Goal: Check status: Check status

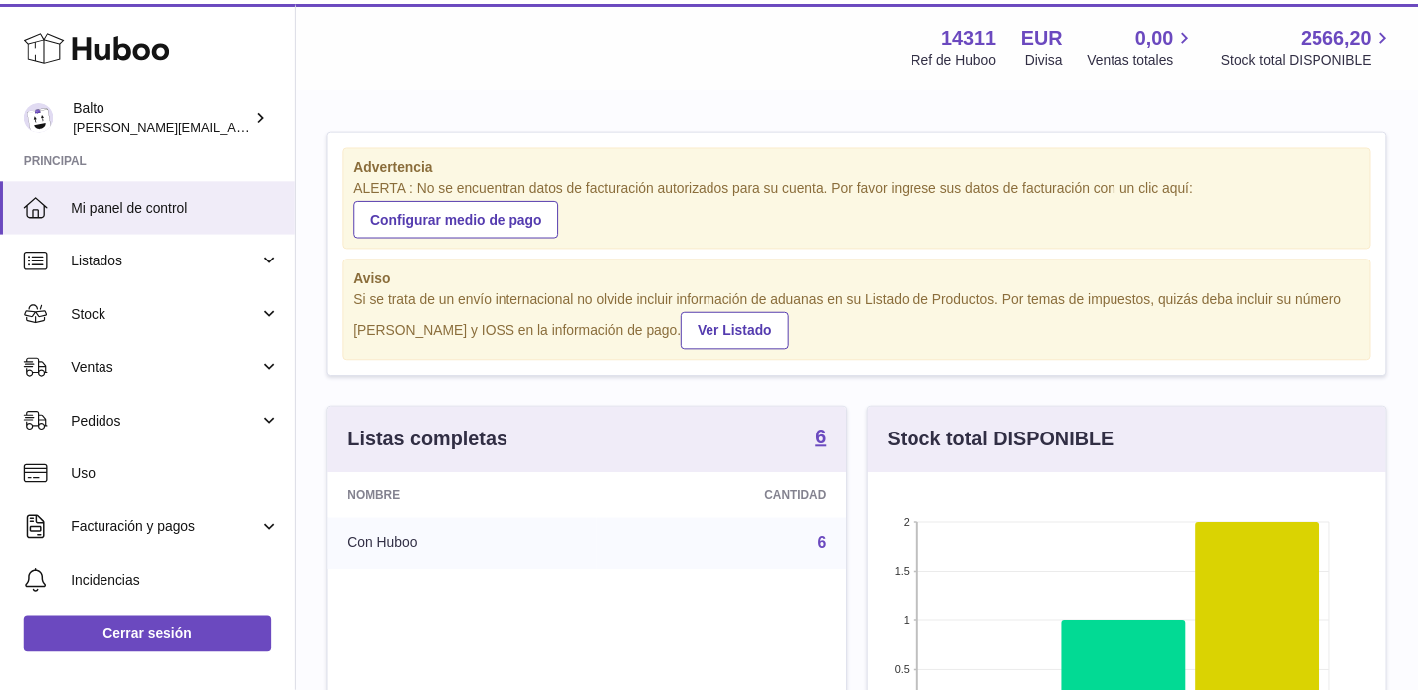
scroll to position [310, 523]
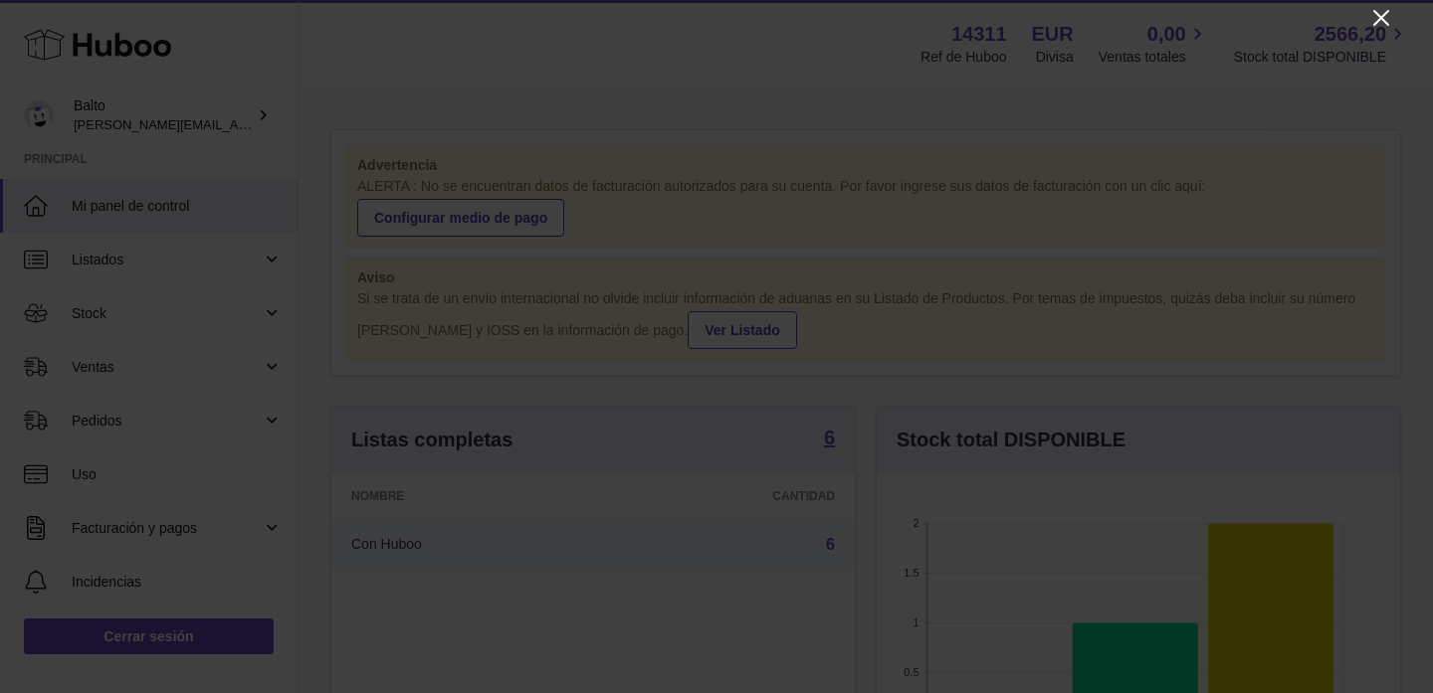
click at [1372, 22] on icon "Close" at bounding box center [1381, 18] width 24 height 24
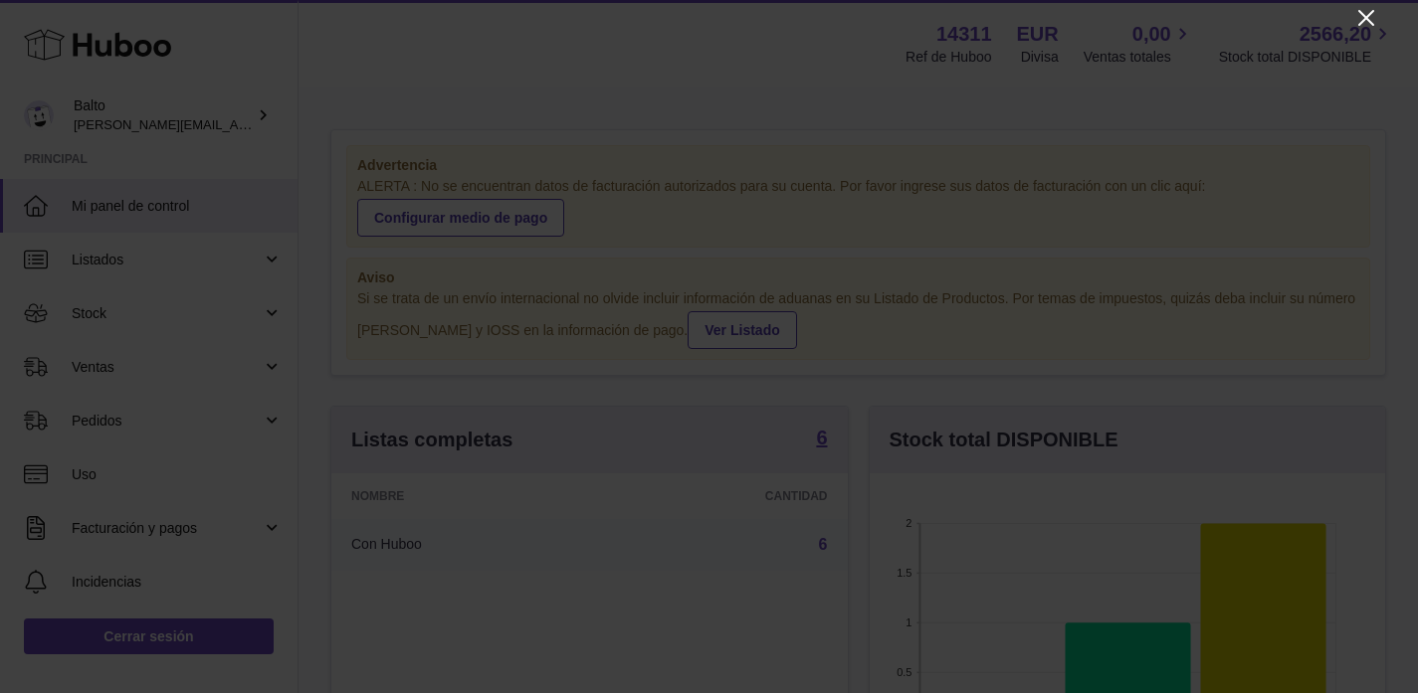
scroll to position [994499, 994293]
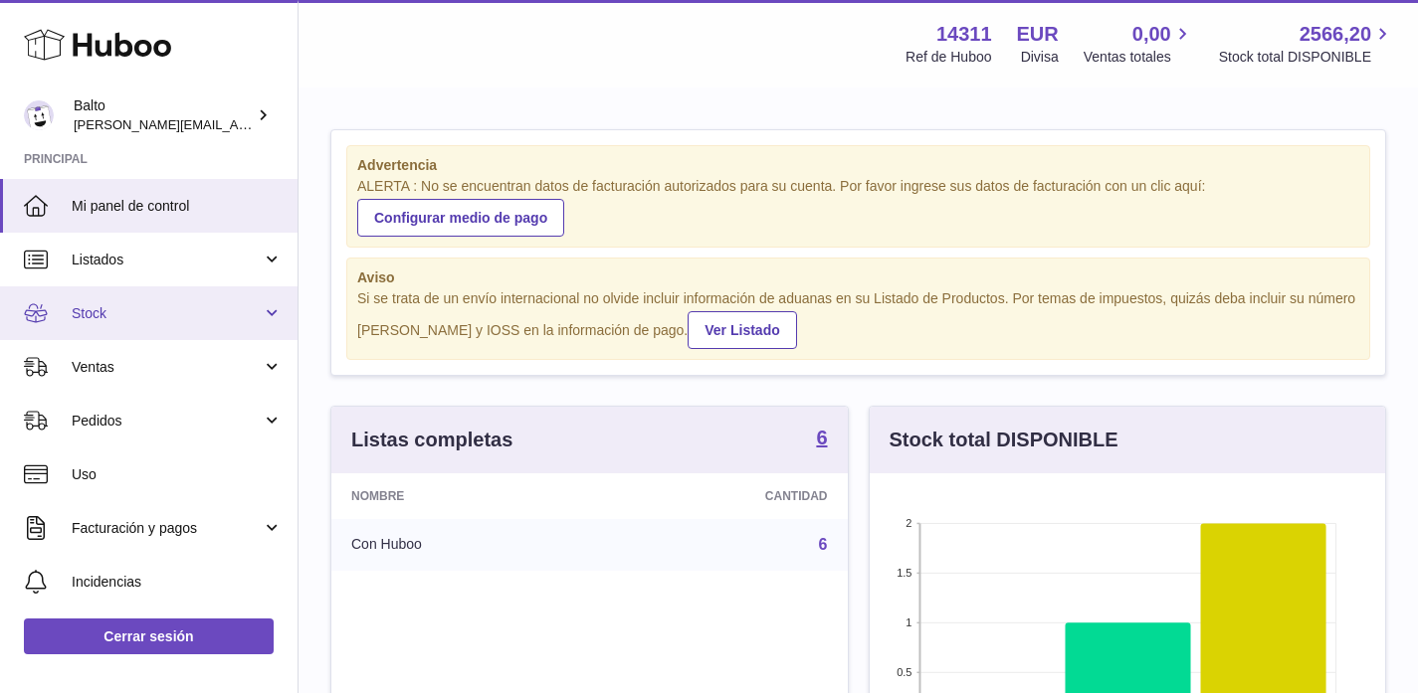
click at [153, 330] on link "Stock" at bounding box center [148, 314] width 297 height 54
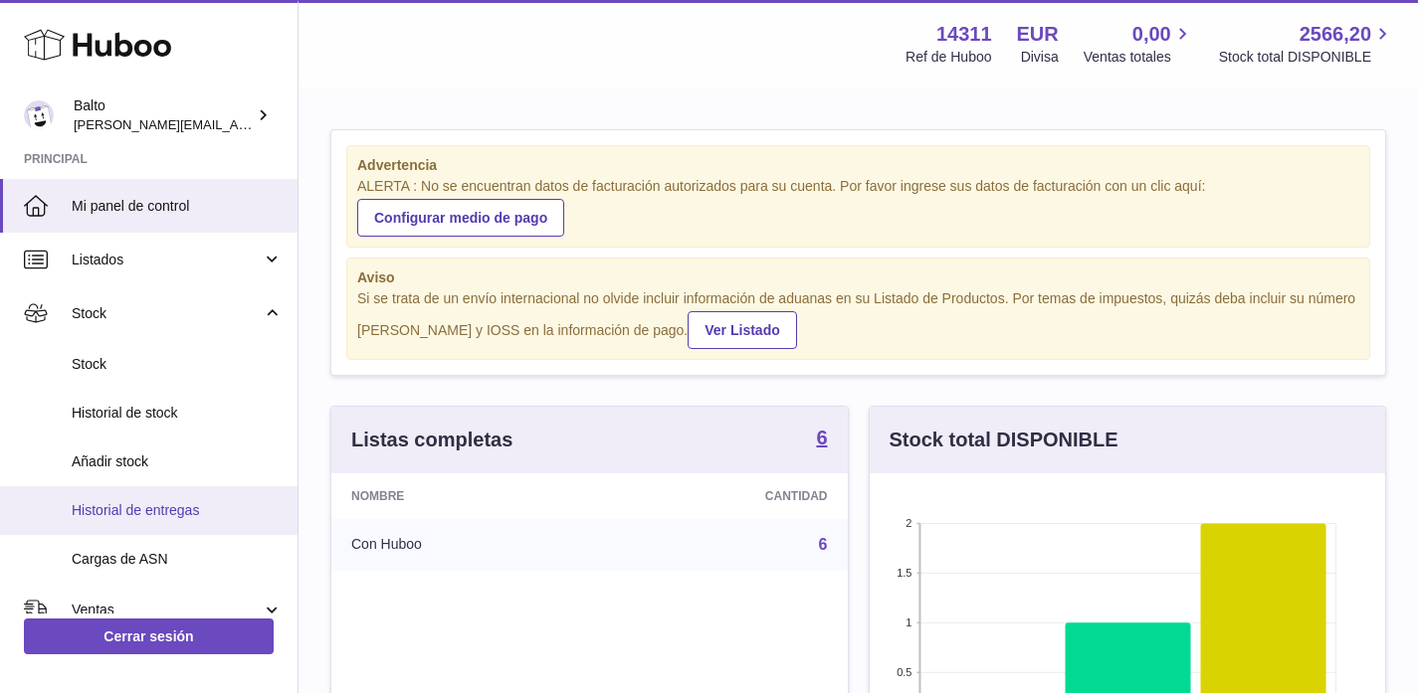
click at [175, 517] on span "Historial de entregas" at bounding box center [177, 510] width 211 height 19
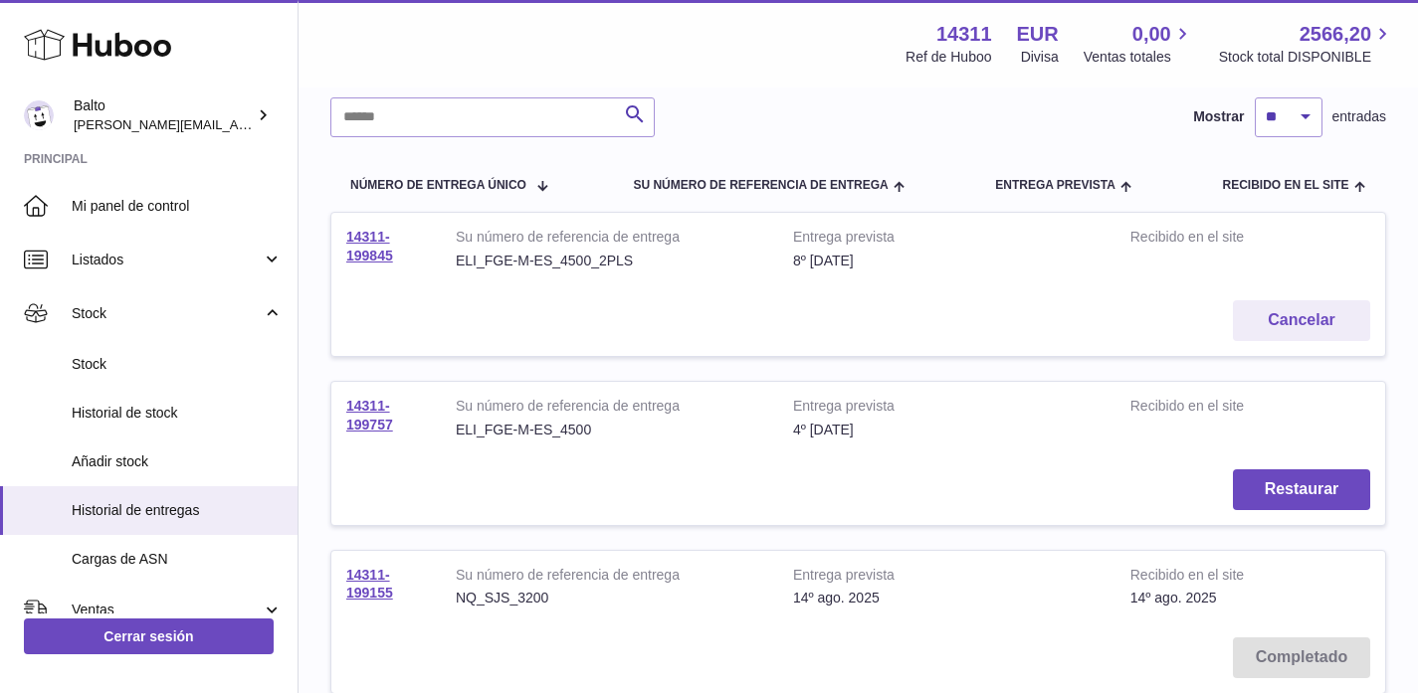
scroll to position [153, 0]
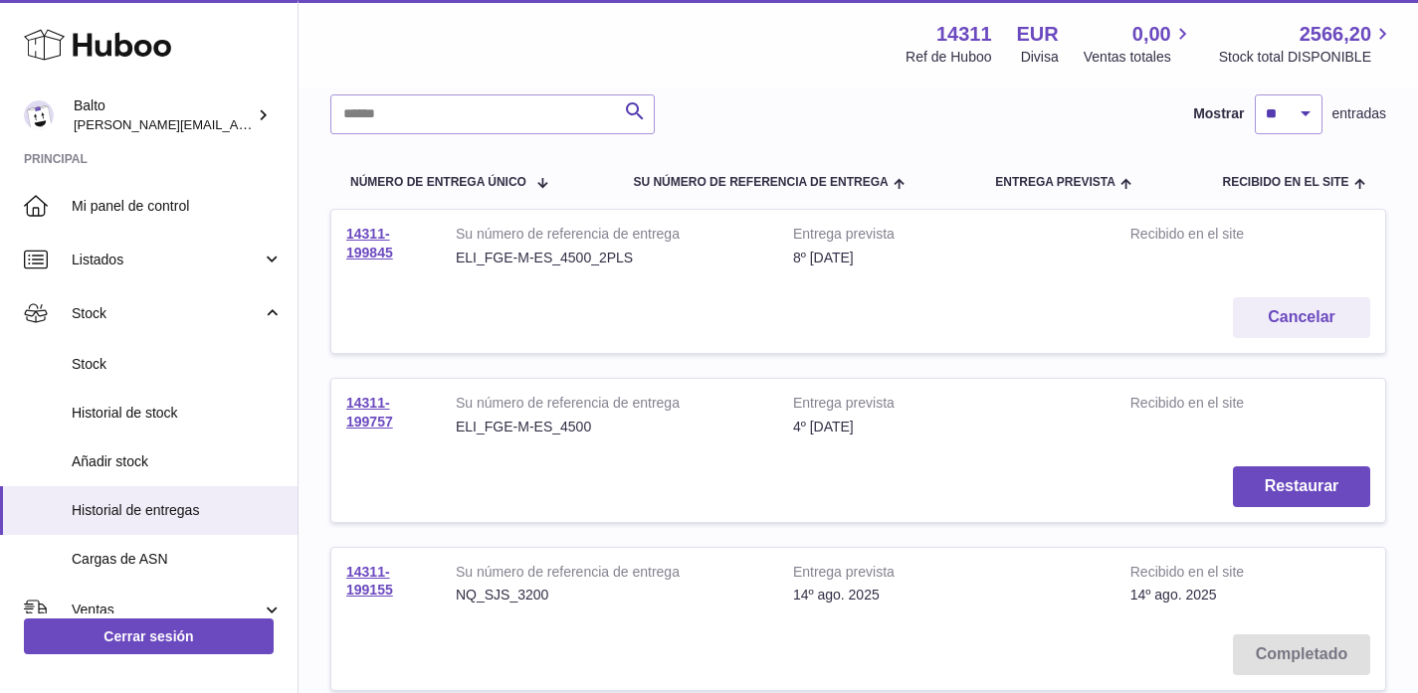
click at [529, 413] on strong "Su número de referencia de entrega" at bounding box center [609, 406] width 307 height 24
click at [534, 425] on div "ELI_FGE-M-ES_4500" at bounding box center [609, 427] width 307 height 19
click at [551, 319] on td "Cancelar" at bounding box center [858, 318] width 1054 height 71
click at [528, 264] on div "ELI_FGE-M-ES_4500_2PLS" at bounding box center [609, 258] width 307 height 19
click at [858, 259] on div "8º sep. 2025" at bounding box center [946, 258] width 307 height 19
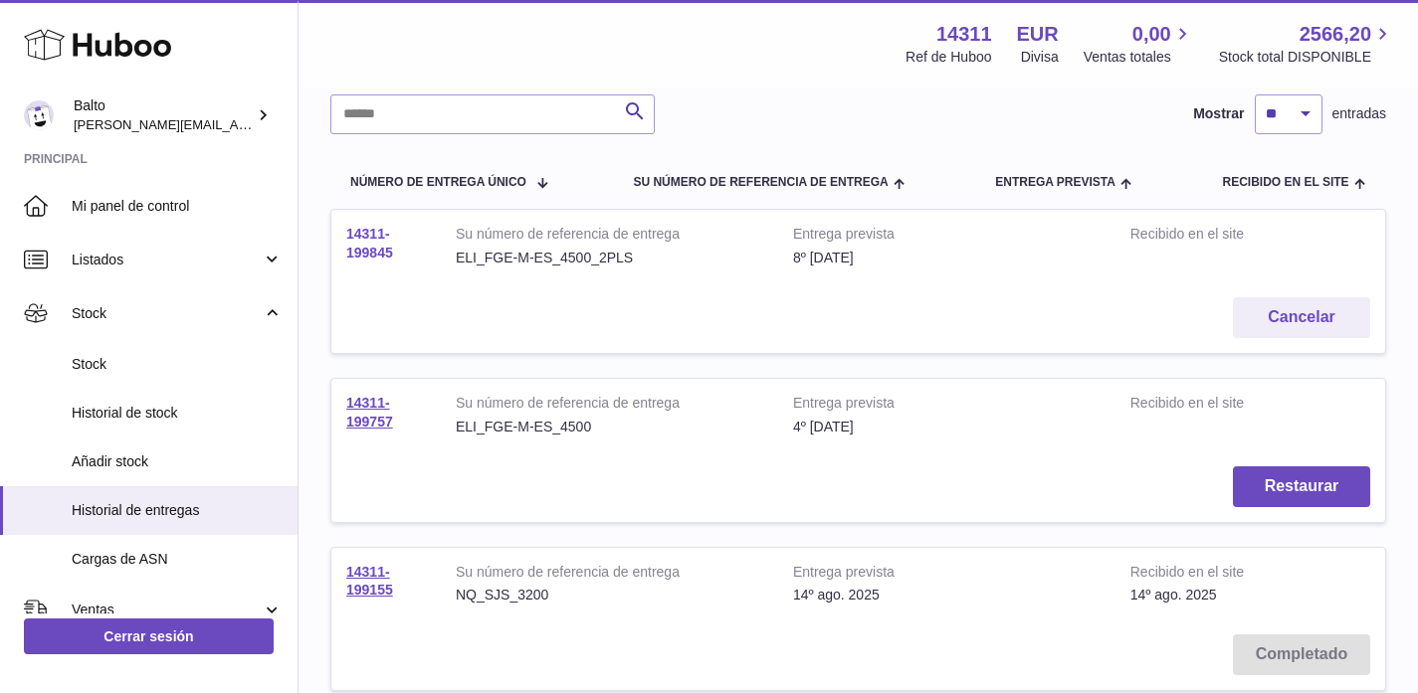
click at [354, 236] on link "14311-199845" at bounding box center [369, 243] width 47 height 35
click at [368, 402] on link "14311-199757" at bounding box center [369, 412] width 47 height 35
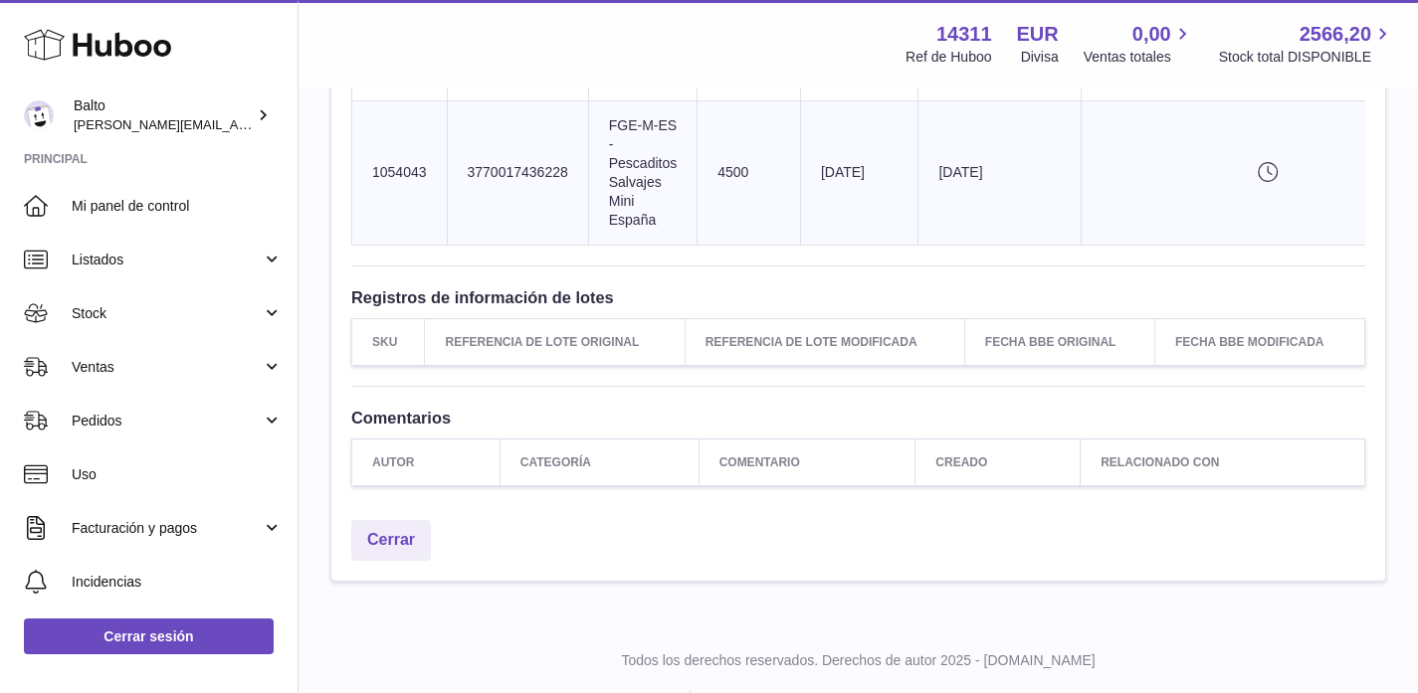
scroll to position [746, 0]
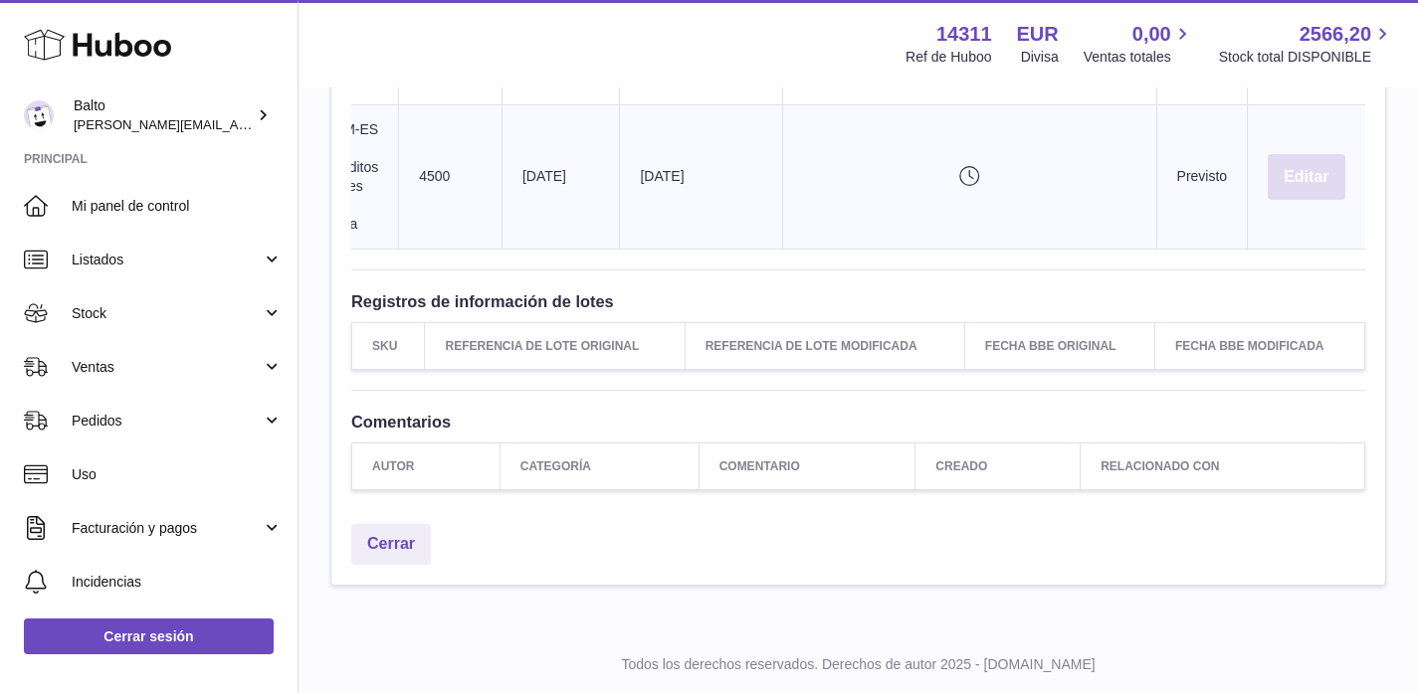
click at [1297, 193] on button "Editar" at bounding box center [1305, 177] width 77 height 47
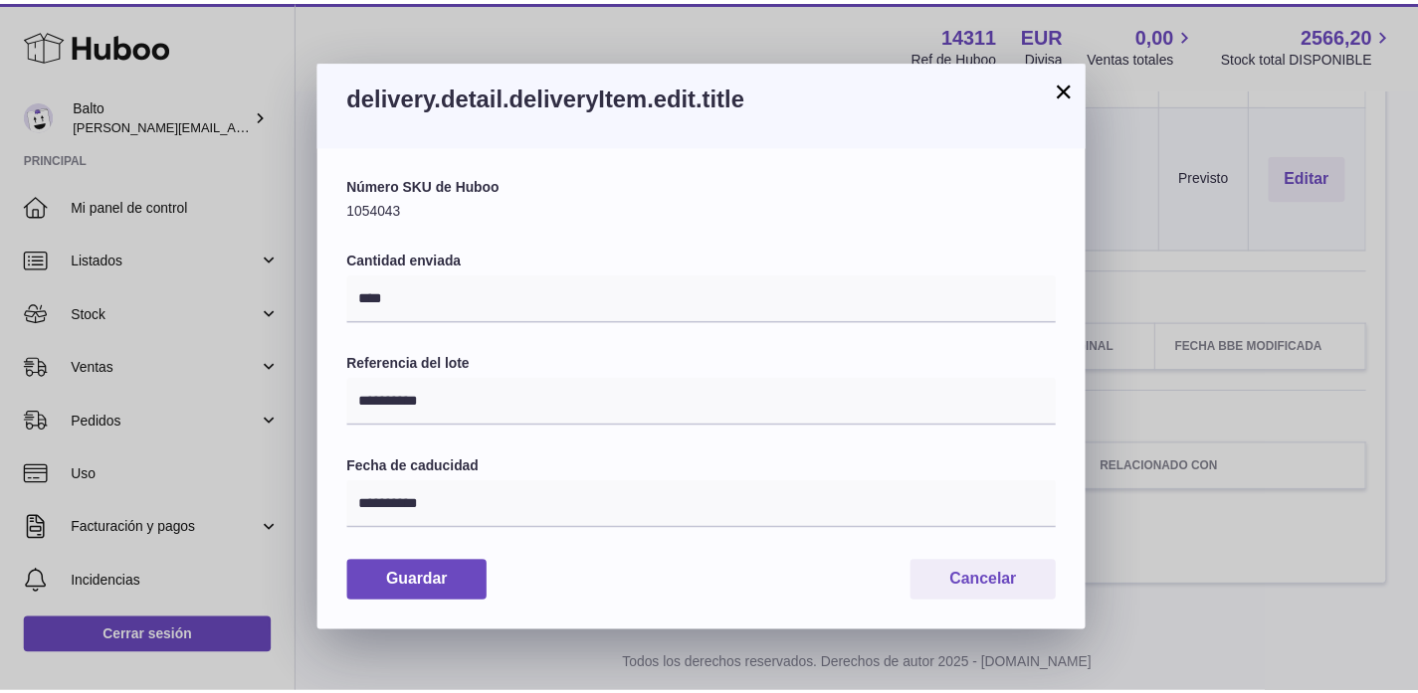
scroll to position [0, 284]
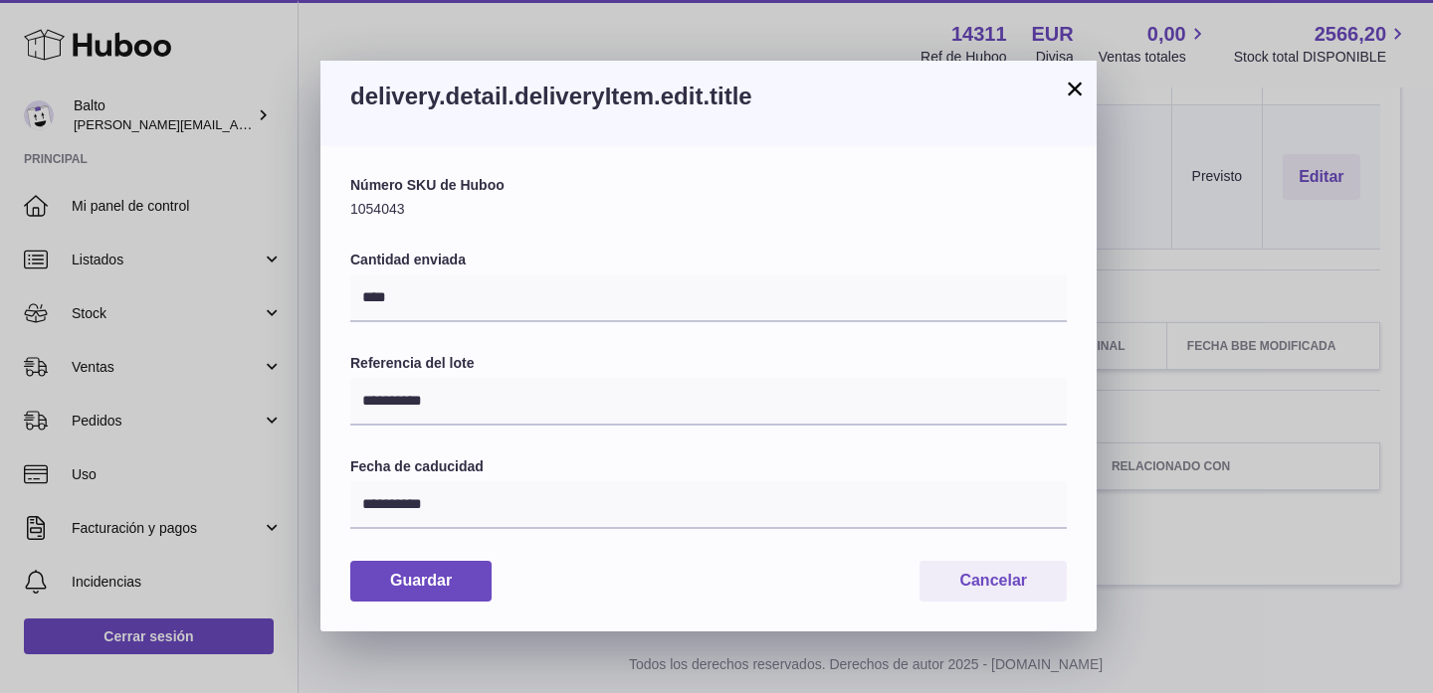
click at [1064, 96] on button "×" at bounding box center [1074, 89] width 24 height 24
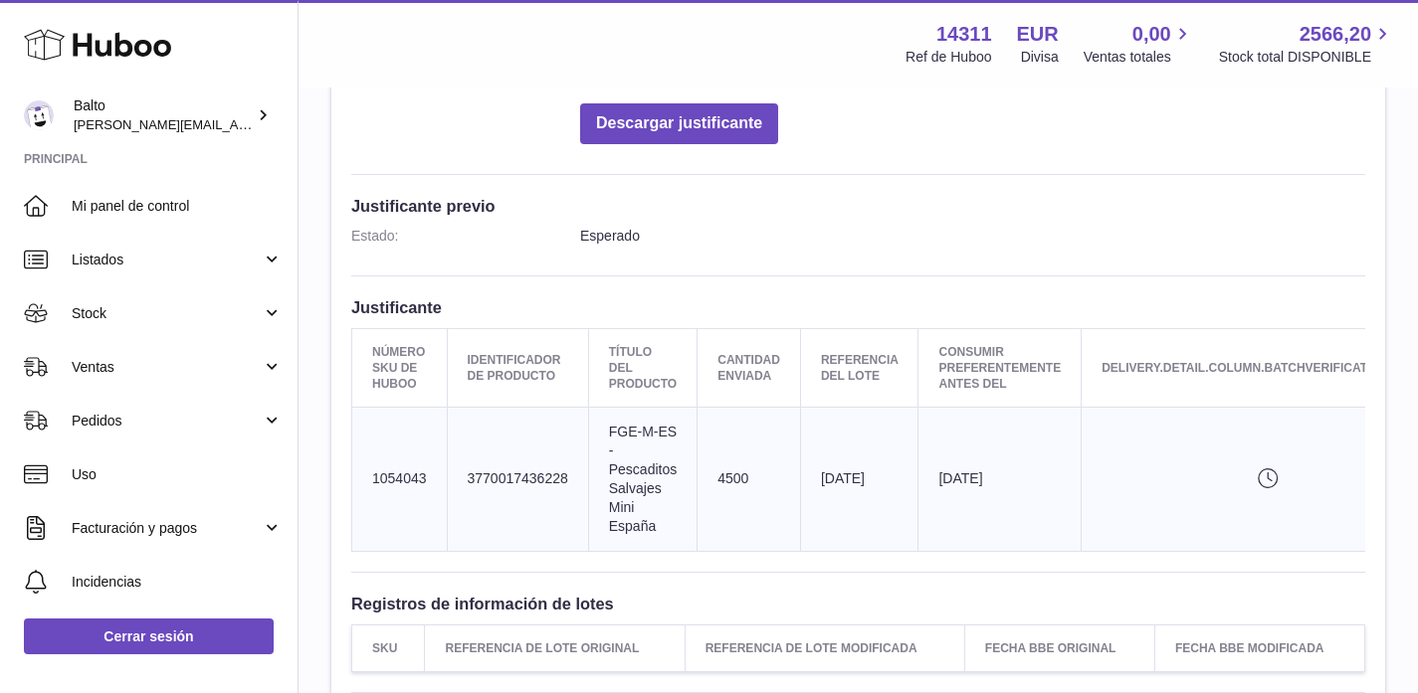
scroll to position [443, 0]
